Goal: Check status: Check status

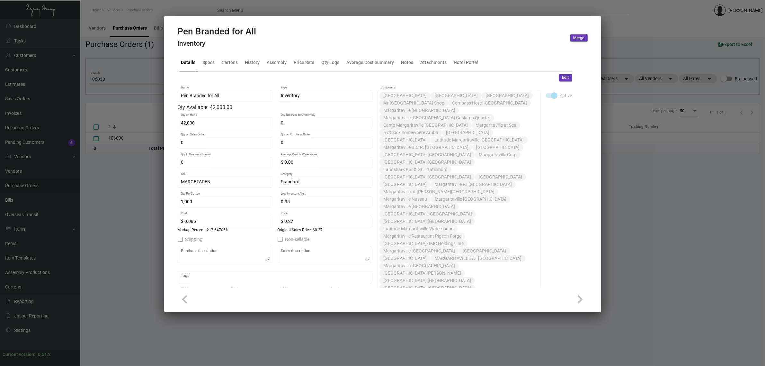
scroll to position [279, 0]
click at [118, 76] on div at bounding box center [382, 183] width 765 height 366
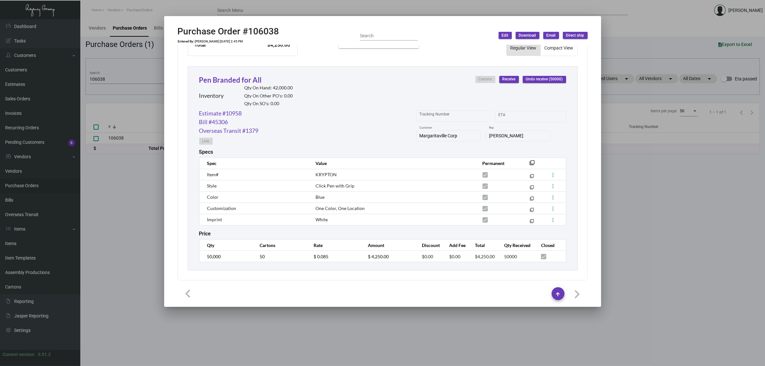
click at [118, 76] on div at bounding box center [382, 183] width 765 height 366
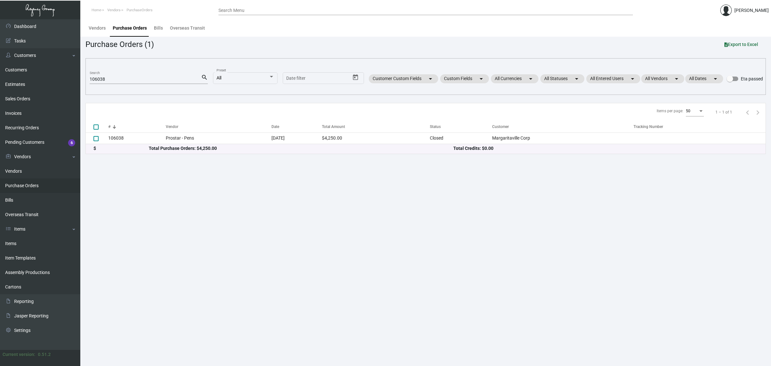
click at [110, 84] on mat-form-field "106038 Search search" at bounding box center [149, 79] width 118 height 20
click at [110, 80] on input "106038" at bounding box center [145, 79] width 111 height 5
paste input "7405"
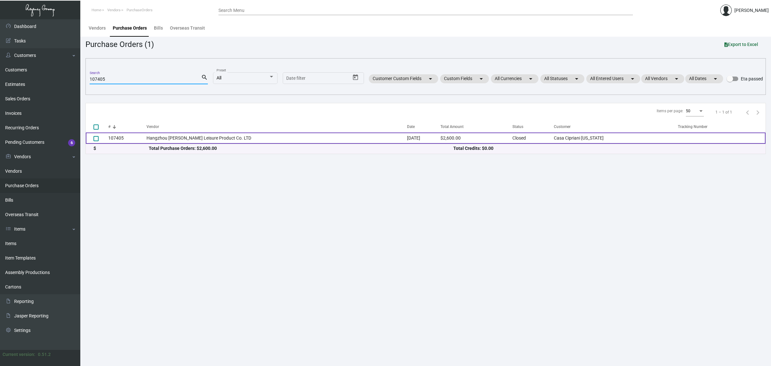
type input "107405"
click at [205, 134] on td "Hangzhou [PERSON_NAME] Leisure Product Co. LTD" at bounding box center [276, 137] width 260 height 11
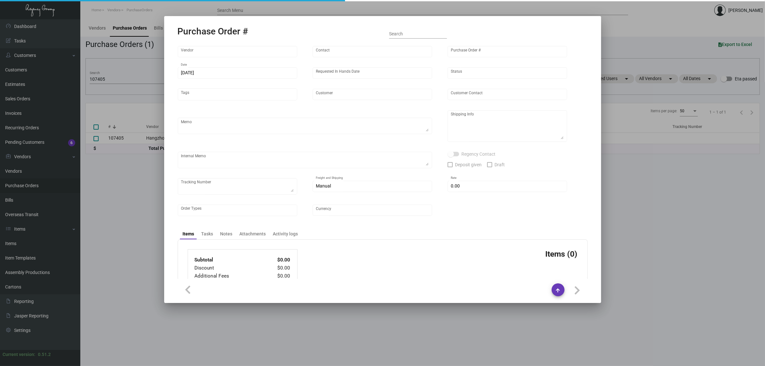
type input "Hangzhou [PERSON_NAME] Leisure Product Co. LTD"
type input "[PERSON_NAME]"
type input "107405"
type input "[DATE]"
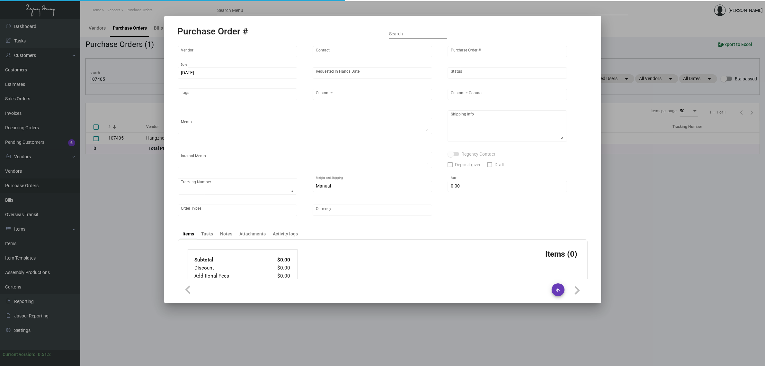
type input "Casa Cipriani [US_STATE]"
type textarea "Please ship by boat to our NJ warehouse."
type textarea "Regency Group NJ - [PERSON_NAME] [STREET_ADDRESS]"
checkbox input "true"
type input "$ 0.00"
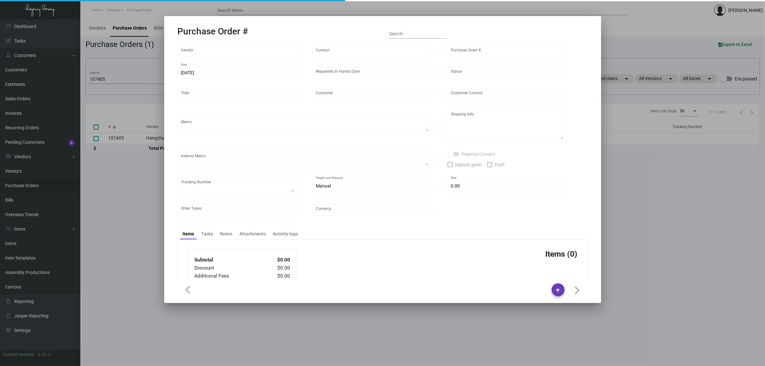
type input "United States Dollar $"
